Goal: Task Accomplishment & Management: Complete application form

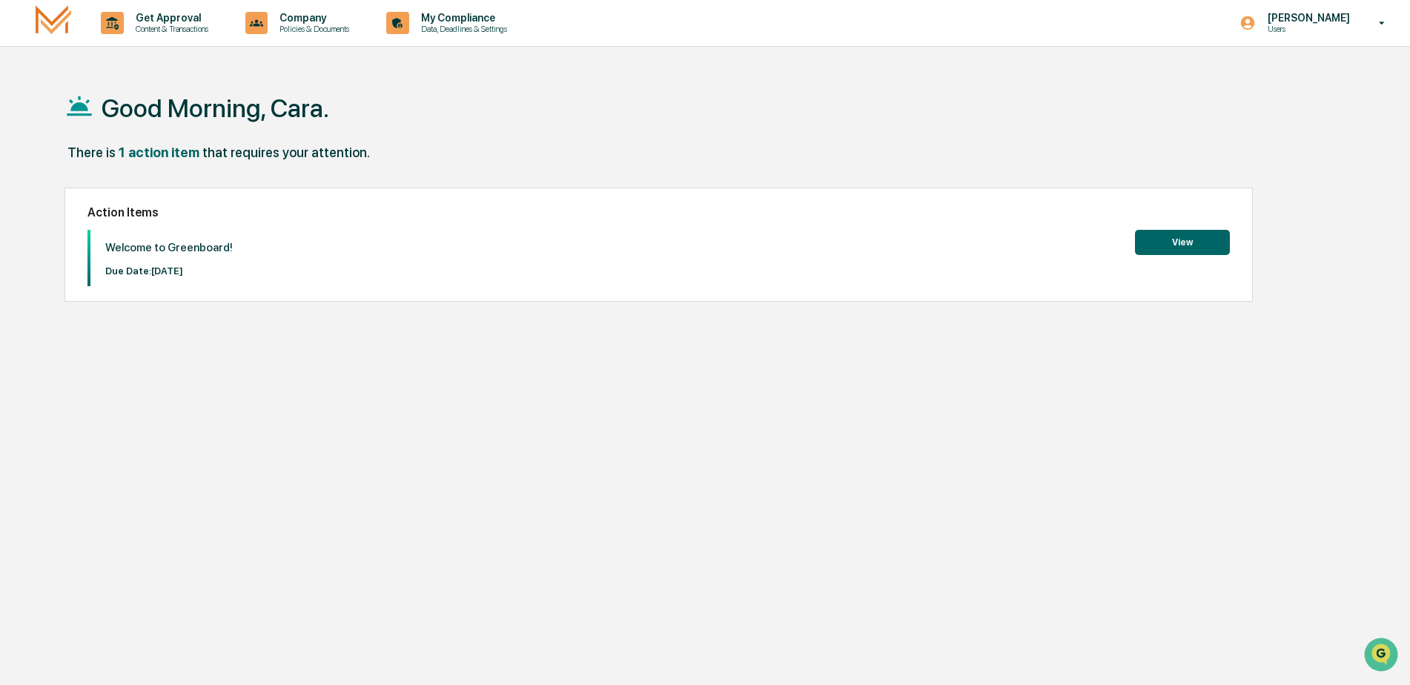
click at [1176, 241] on button "View" at bounding box center [1182, 242] width 95 height 25
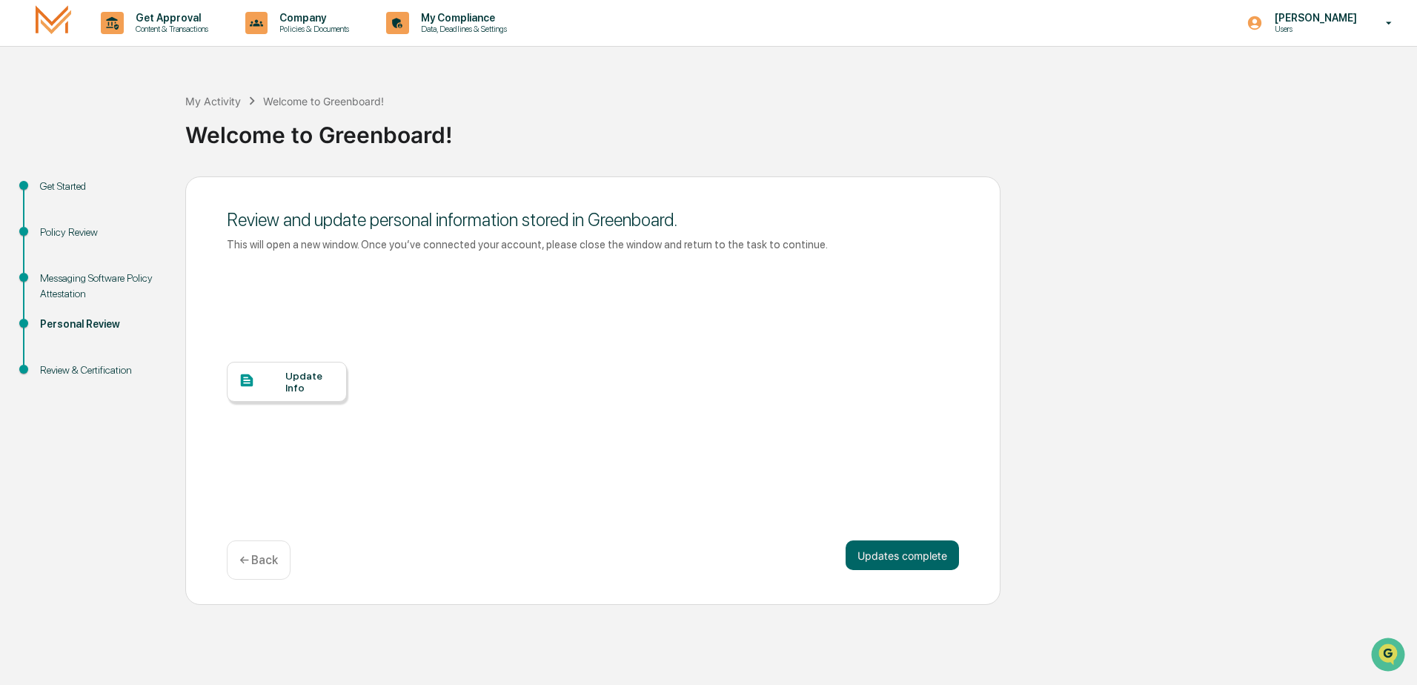
click at [322, 383] on div "Update Info" at bounding box center [310, 382] width 50 height 24
click at [934, 554] on button "Updates complete" at bounding box center [902, 555] width 113 height 30
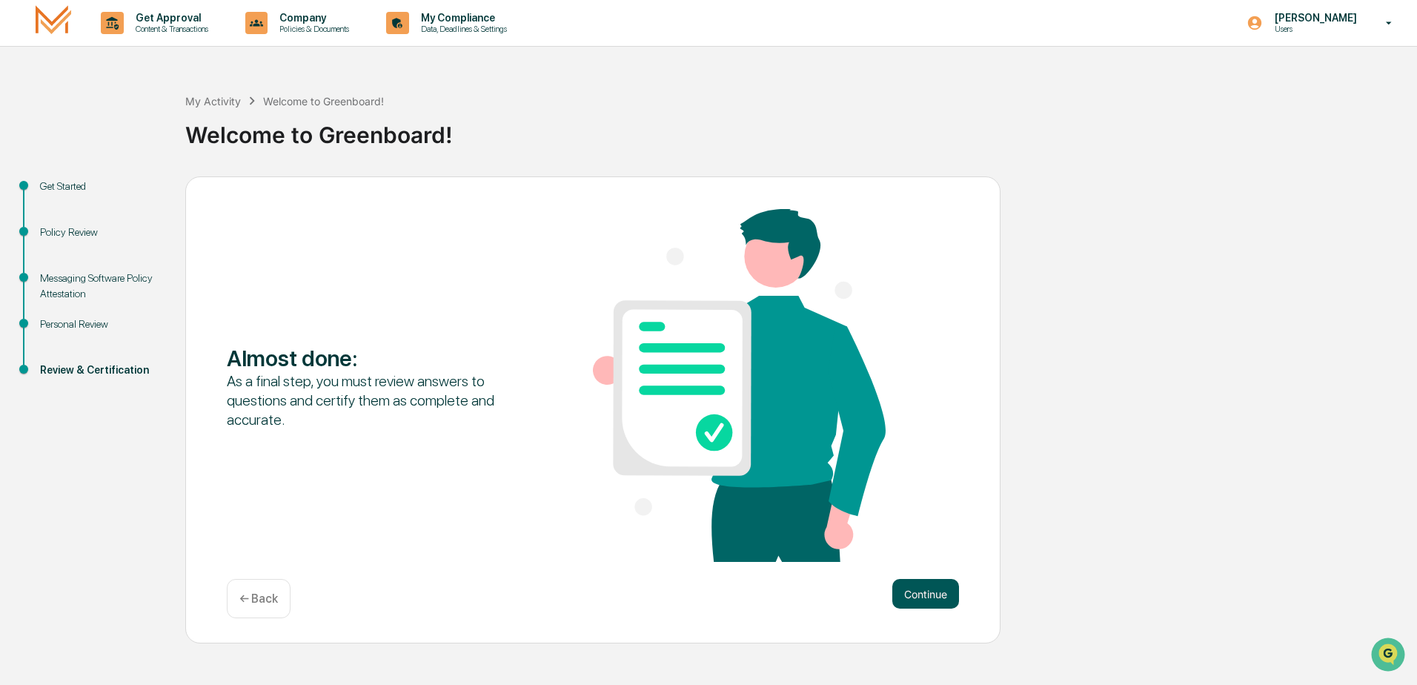
click at [926, 603] on button "Continue" at bounding box center [925, 594] width 67 height 30
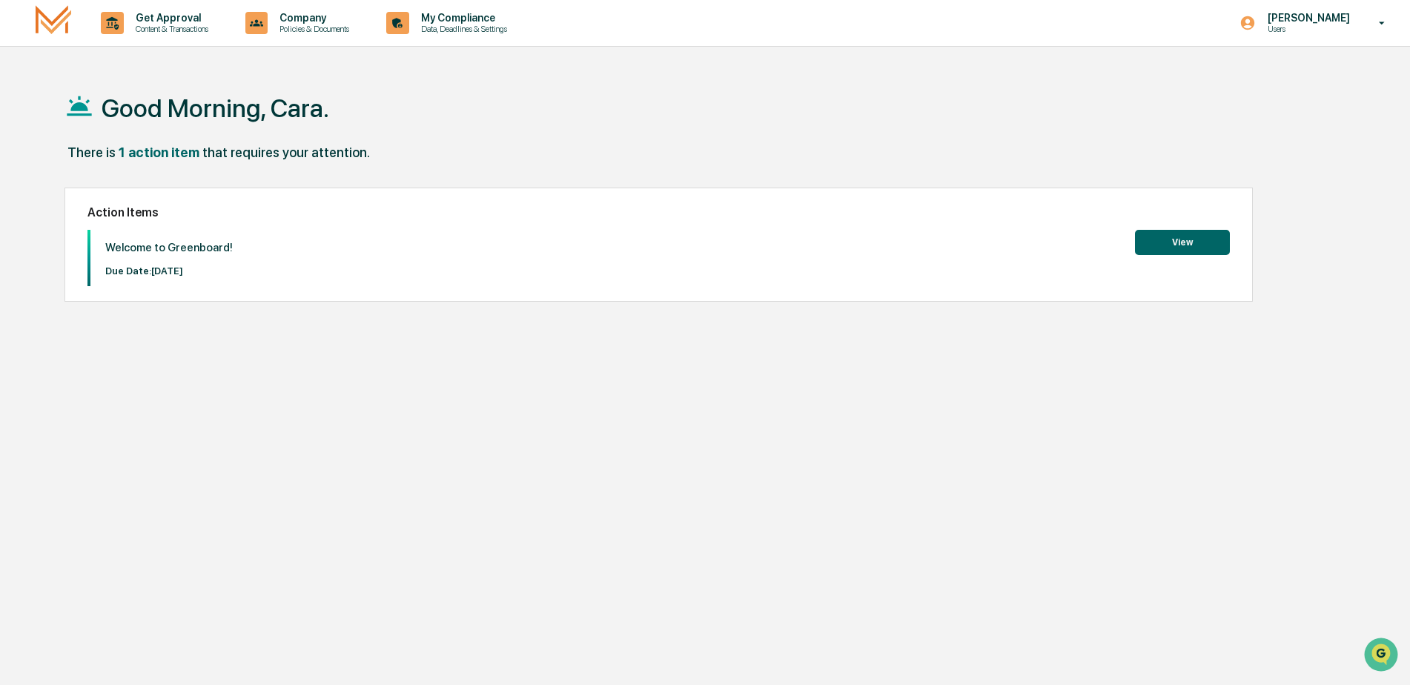
click at [1208, 242] on button "View" at bounding box center [1182, 242] width 95 height 25
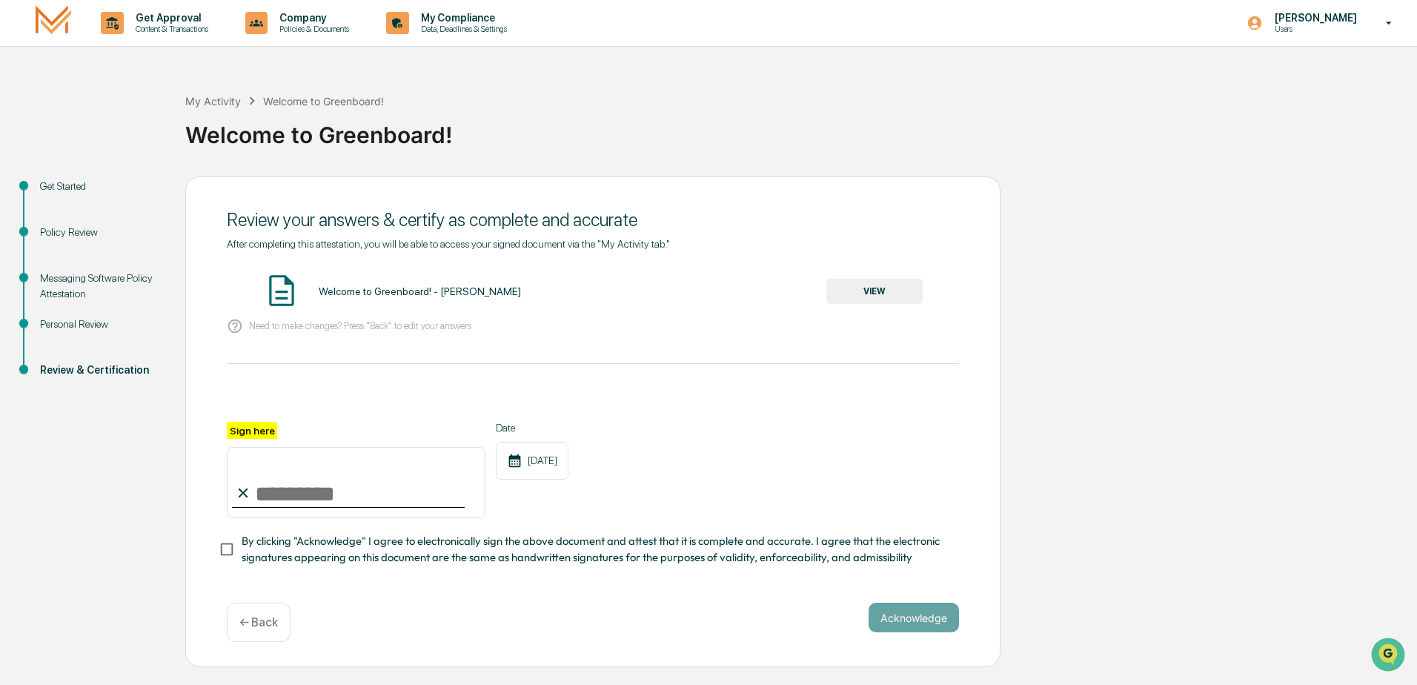
click at [315, 499] on input "Sign here" at bounding box center [356, 482] width 259 height 71
type input "**********"
click at [909, 619] on button "Acknowledge" at bounding box center [914, 618] width 90 height 30
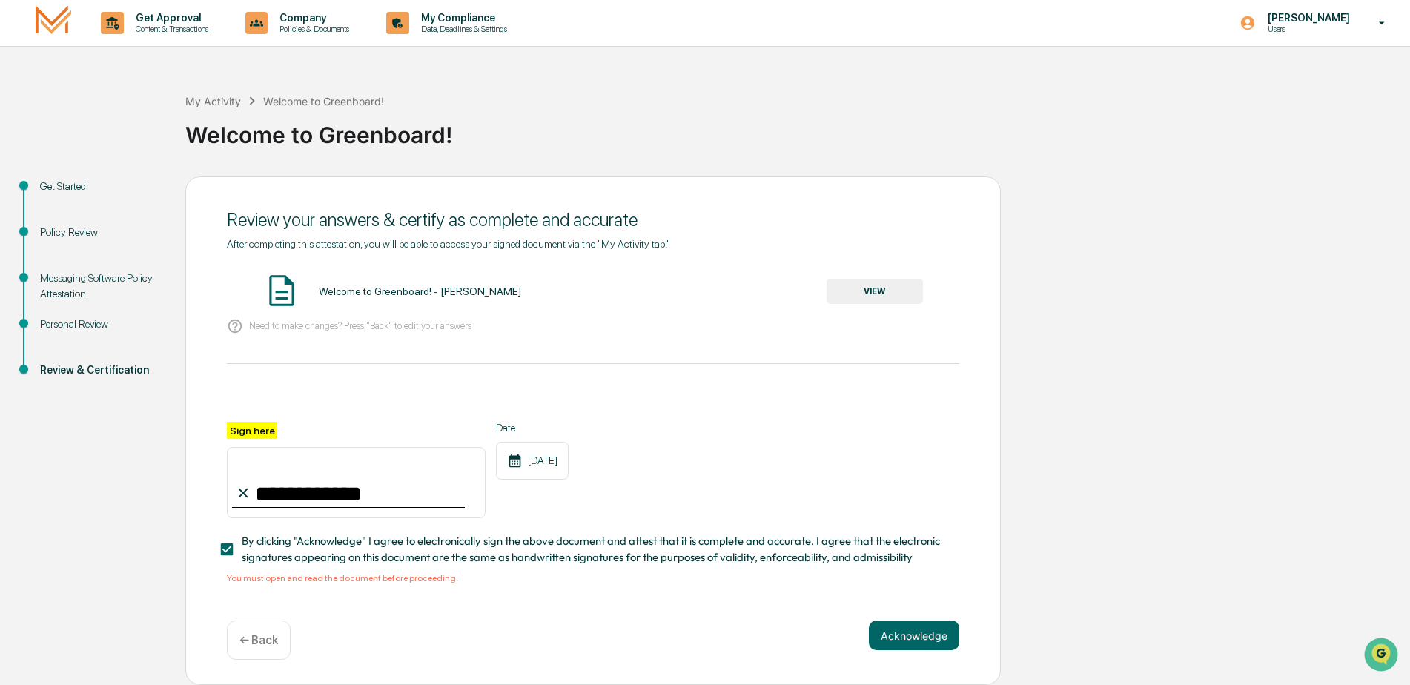
click at [390, 293] on div "Welcome to Greenboard! - Cara Meidell" at bounding box center [420, 291] width 202 height 12
click at [895, 284] on button "VIEW" at bounding box center [874, 291] width 96 height 25
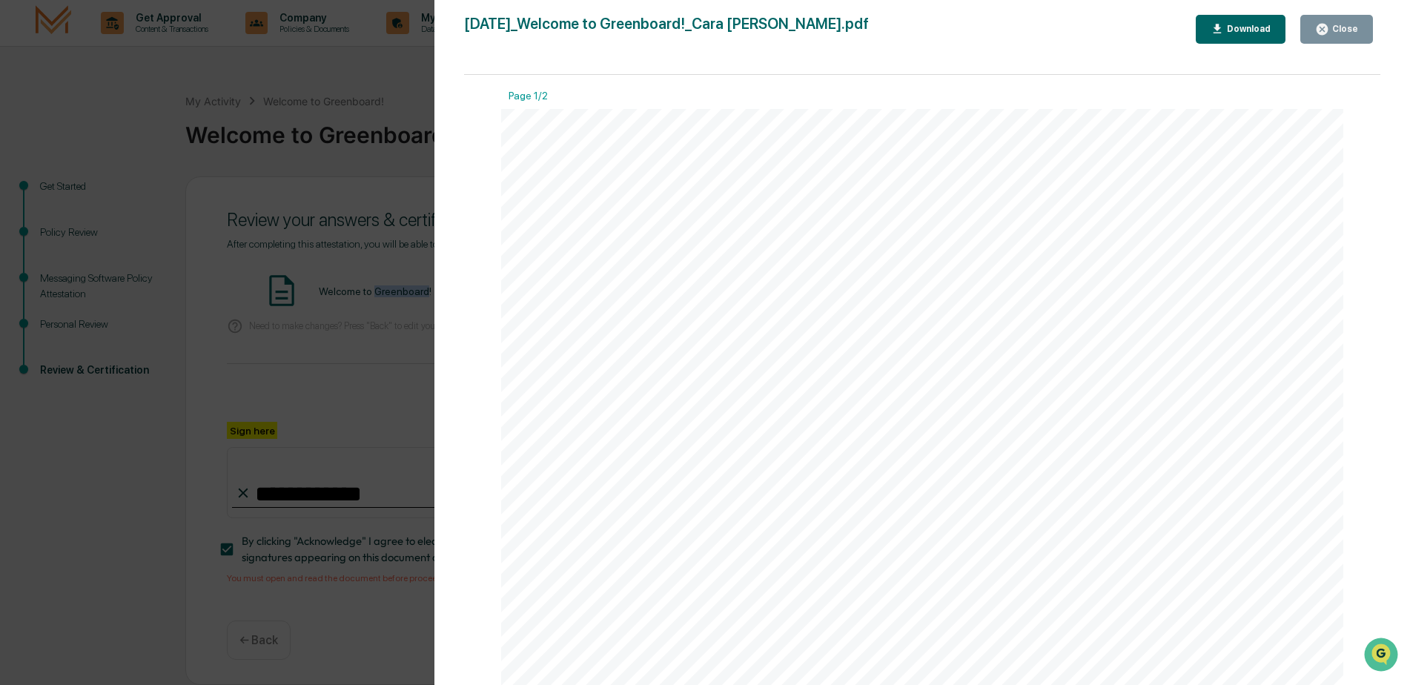
click at [1345, 35] on div "Close" at bounding box center [1336, 29] width 43 height 14
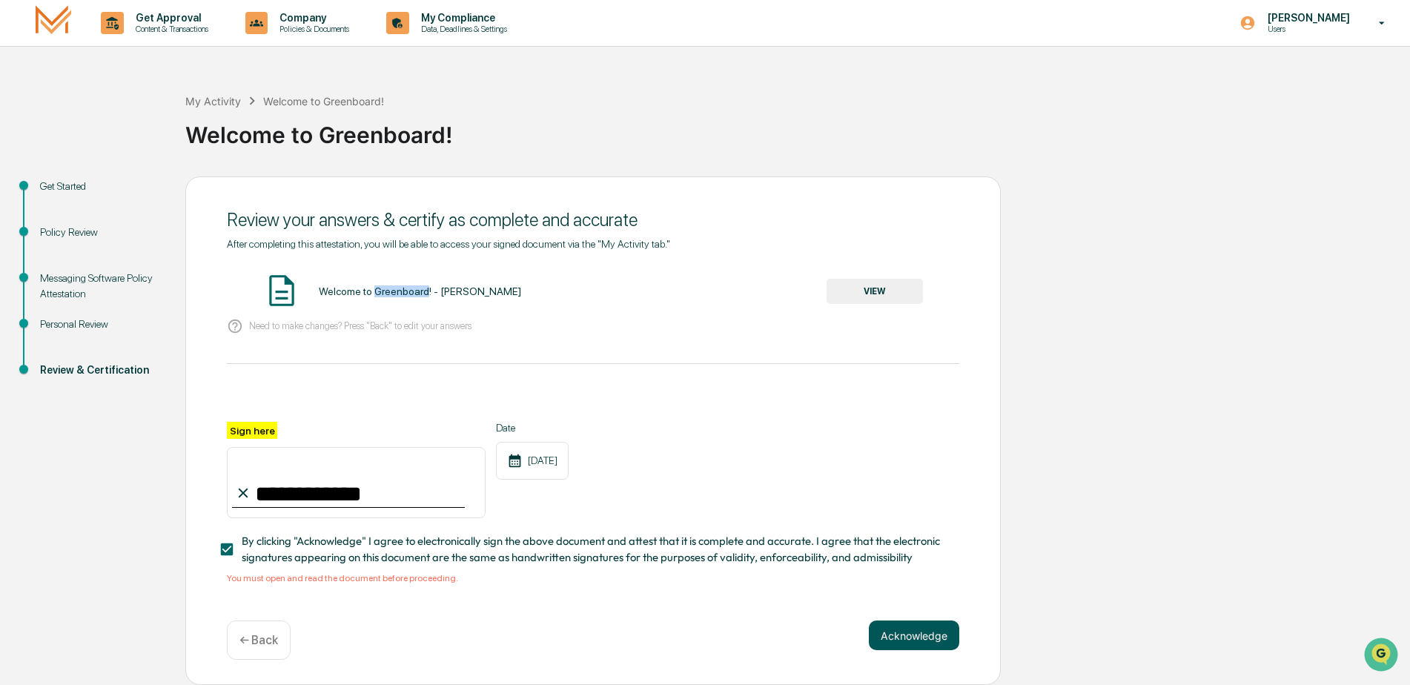
click at [926, 642] on button "Acknowledge" at bounding box center [914, 635] width 90 height 30
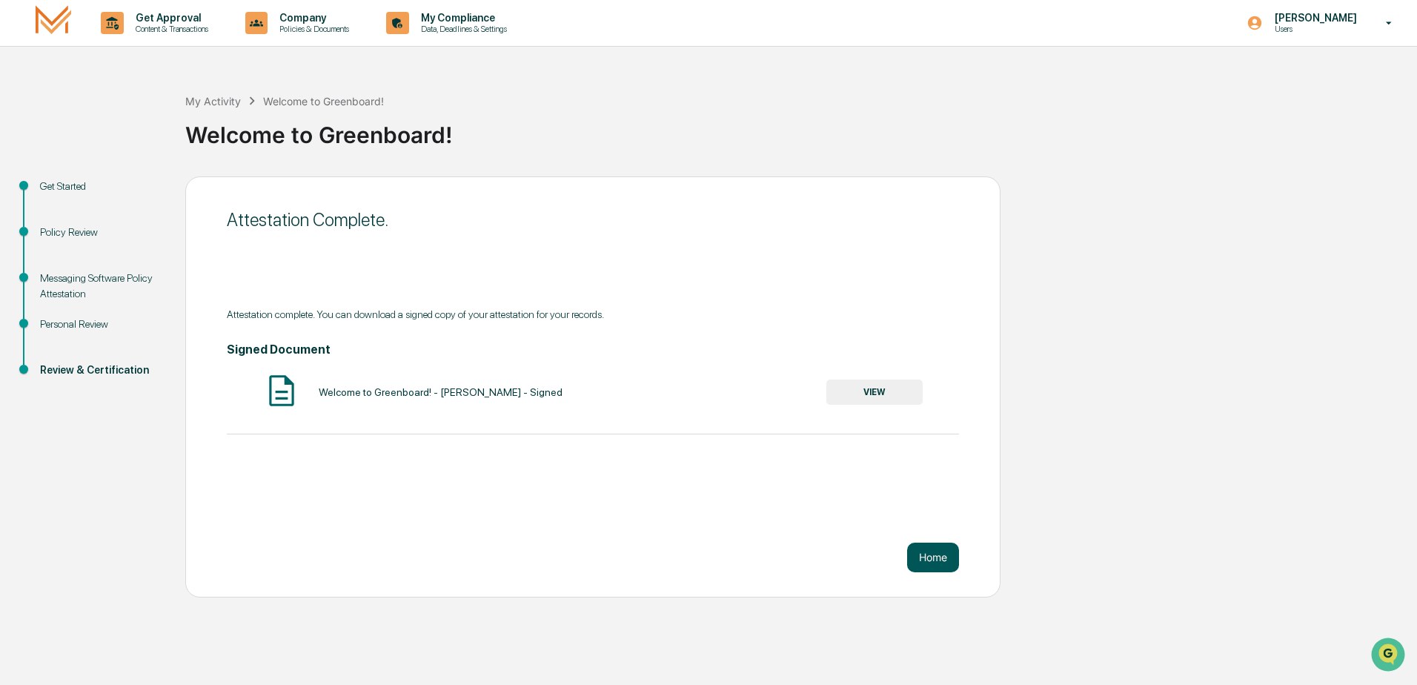
click at [932, 550] on button "Home" at bounding box center [933, 558] width 52 height 30
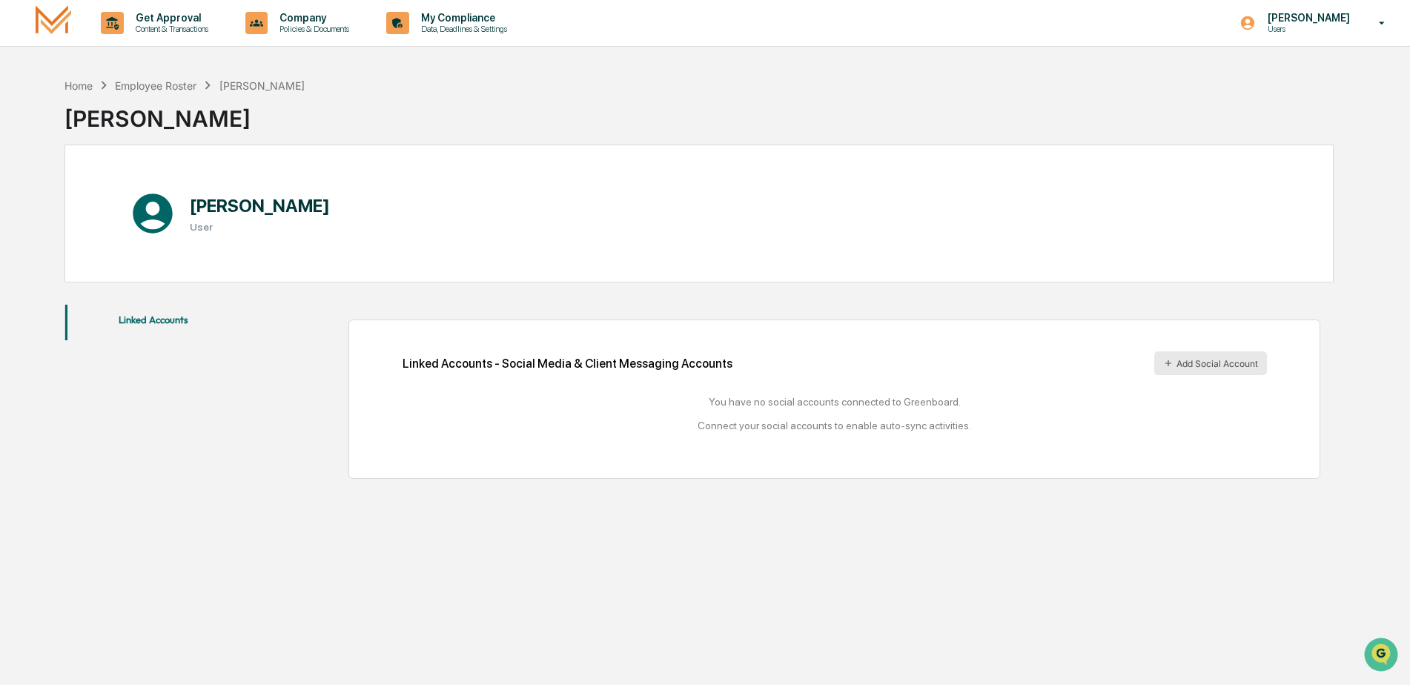
click at [1187, 362] on button "Add Social Account" at bounding box center [1210, 363] width 113 height 24
click at [175, 322] on button "Linked Accounts" at bounding box center [153, 323] width 177 height 36
click at [1192, 358] on button "Add Social Account" at bounding box center [1210, 363] width 113 height 24
